Goal: Check status

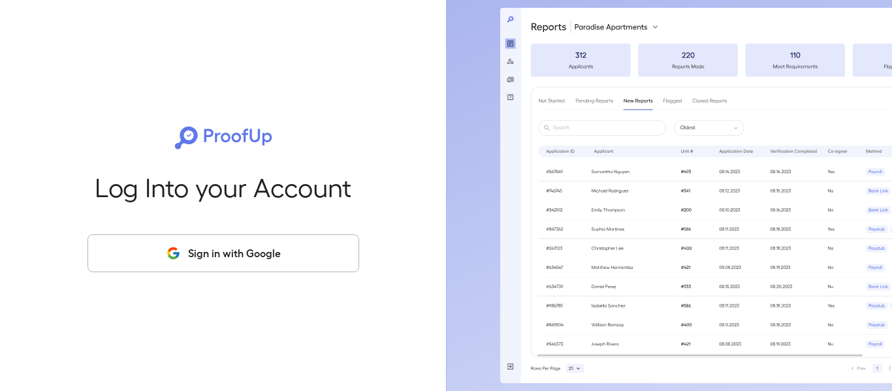
click at [287, 257] on button "Sign in with Google" at bounding box center [223, 253] width 272 height 38
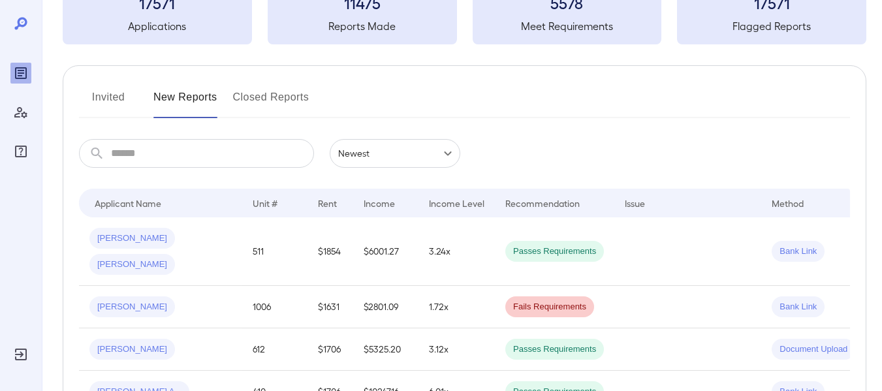
scroll to position [131, 0]
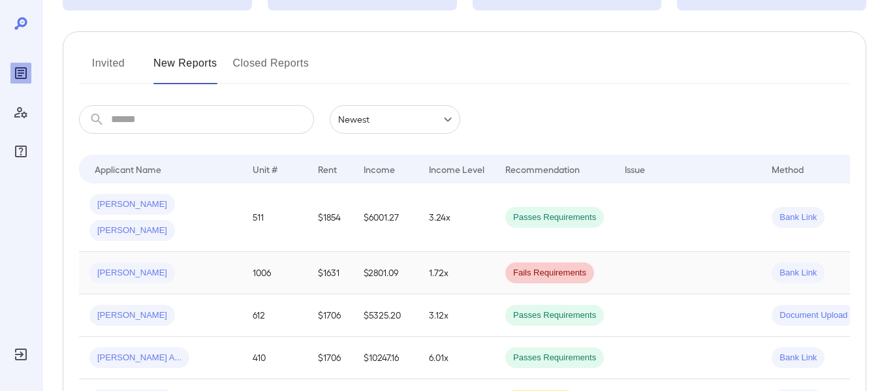
click at [122, 267] on span "[PERSON_NAME]" at bounding box center [132, 273] width 86 height 12
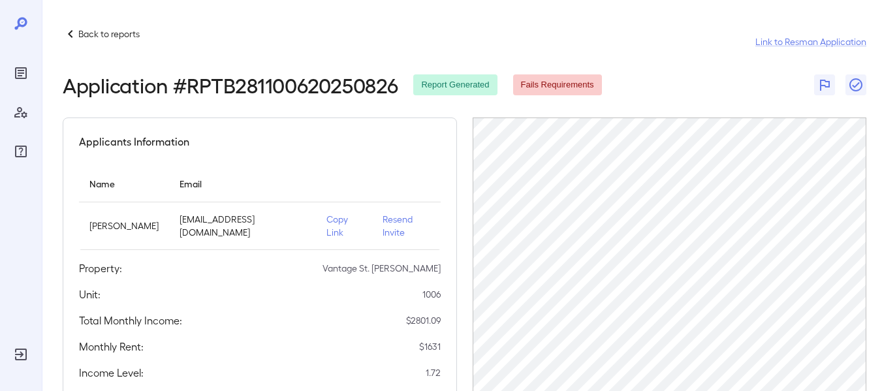
click at [452, 86] on span "Report Generated" at bounding box center [455, 85] width 84 height 12
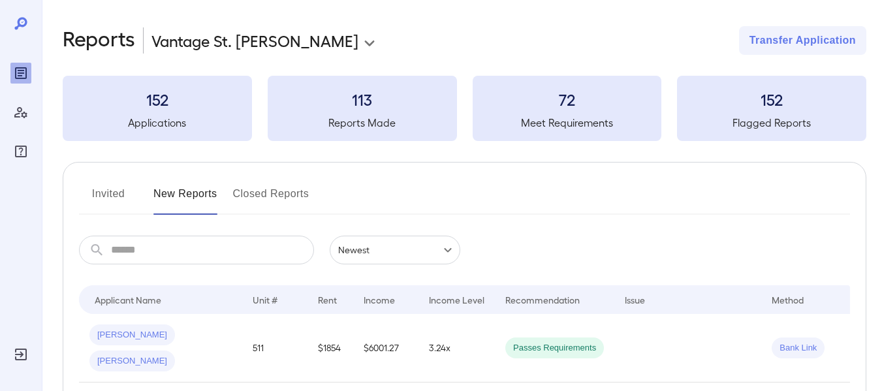
scroll to position [261, 0]
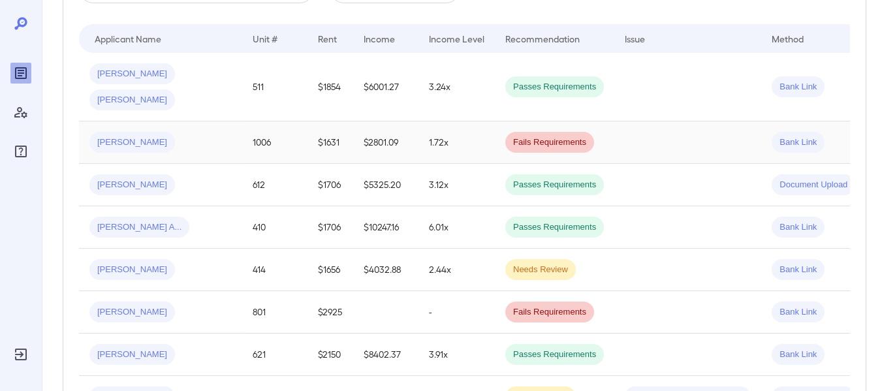
click at [567, 136] on span "Fails Requirements" at bounding box center [549, 142] width 89 height 12
